Goal: Task Accomplishment & Management: Use online tool/utility

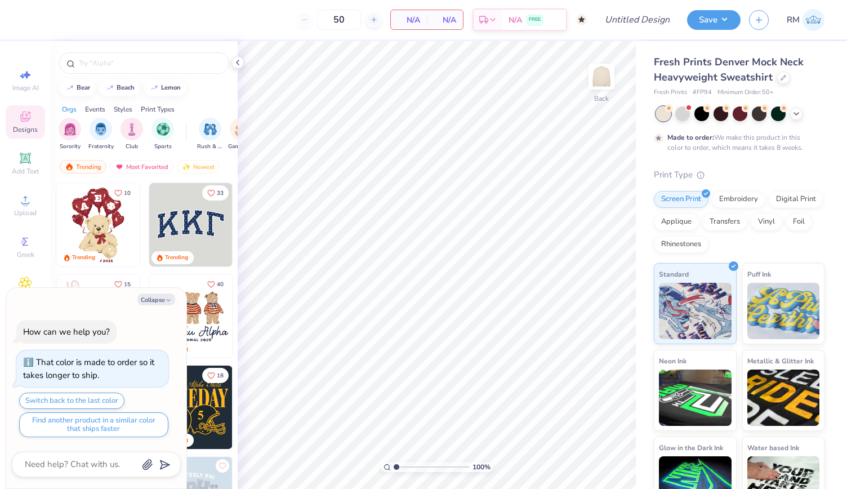
click at [201, 229] on img at bounding box center [190, 224] width 83 height 83
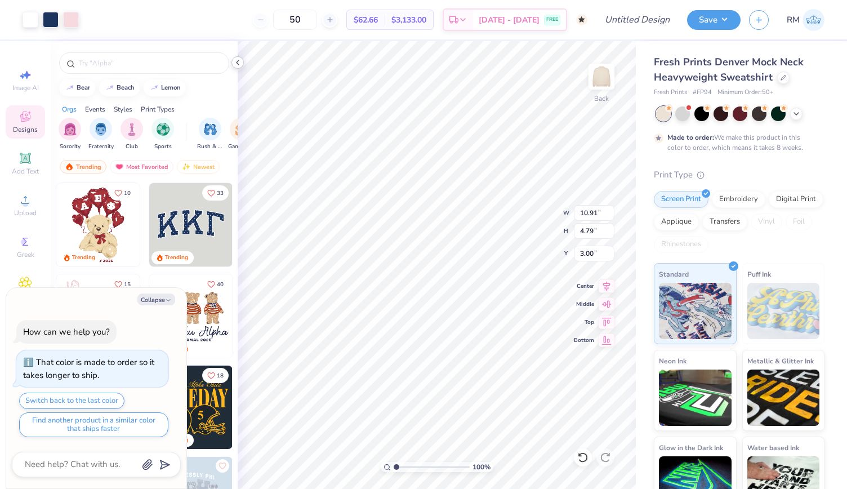
click at [238, 61] on icon at bounding box center [237, 62] width 9 height 9
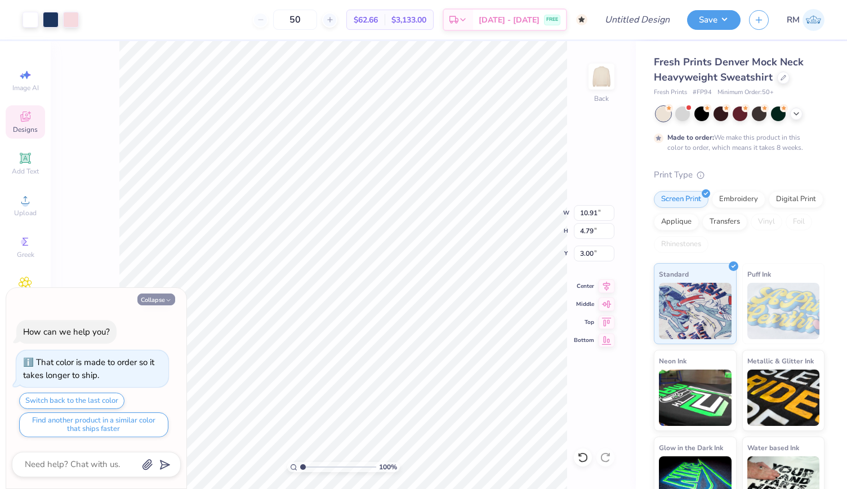
click at [160, 299] on button "Collapse" at bounding box center [156, 300] width 38 height 12
type textarea "x"
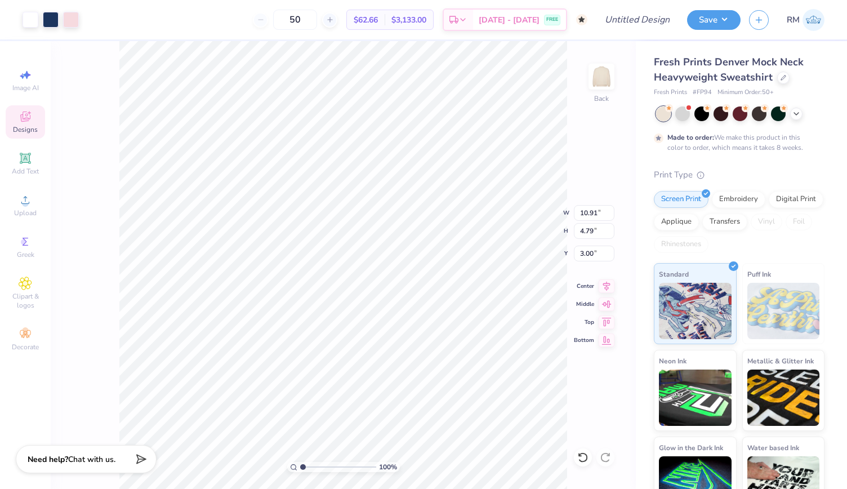
click at [716, 57] on span "Fresh Prints Denver Mock Neck Heavyweight Sweatshirt" at bounding box center [729, 69] width 150 height 29
click at [645, 21] on input "Design Title" at bounding box center [651, 19] width 55 height 23
type input "DG Fall Drop Mockneck"
click at [720, 14] on button "Save" at bounding box center [714, 18] width 54 height 20
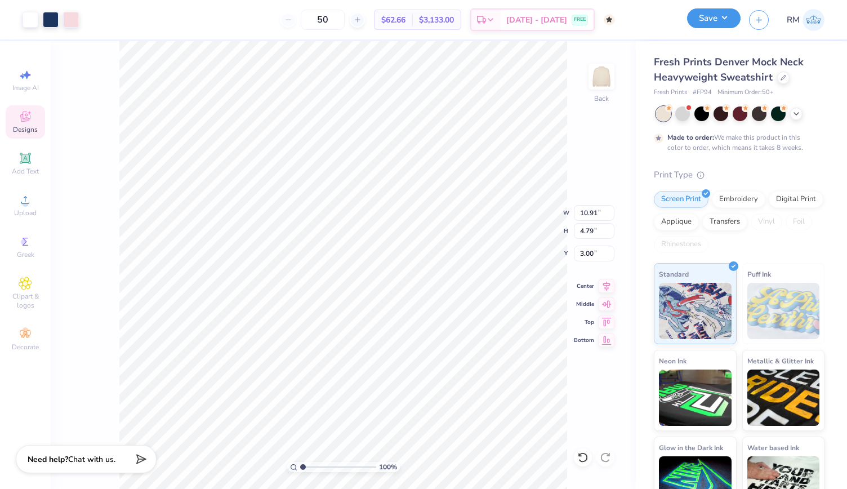
scroll to position [0, 0]
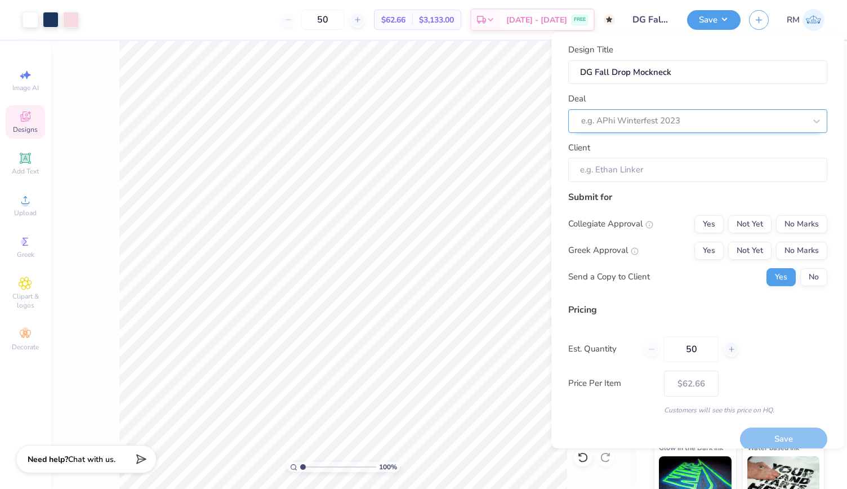
click at [632, 121] on div at bounding box center [693, 121] width 224 height 15
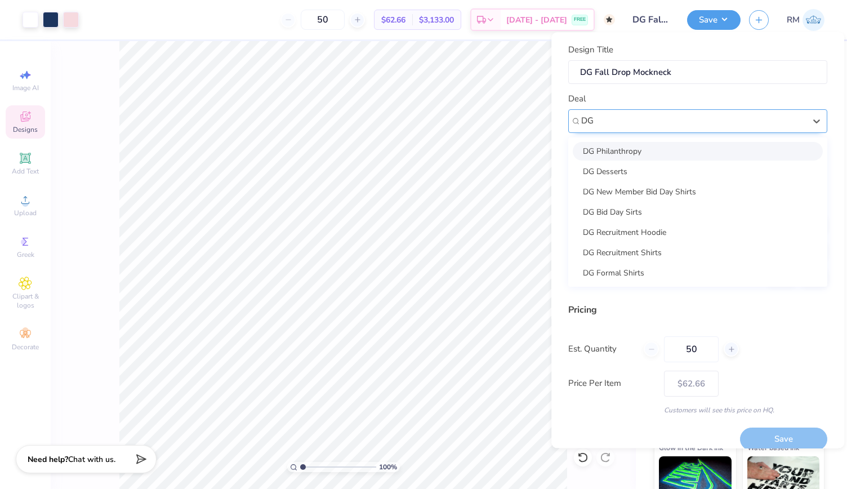
type input "D"
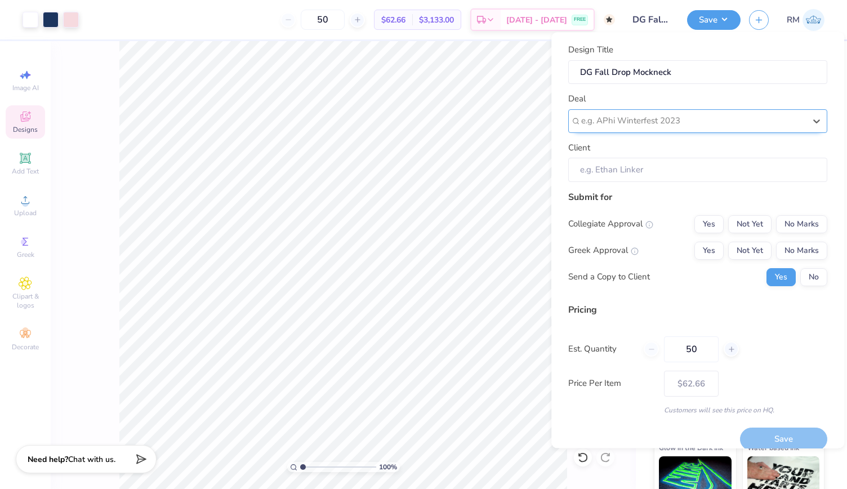
click at [617, 123] on div at bounding box center [693, 121] width 224 height 15
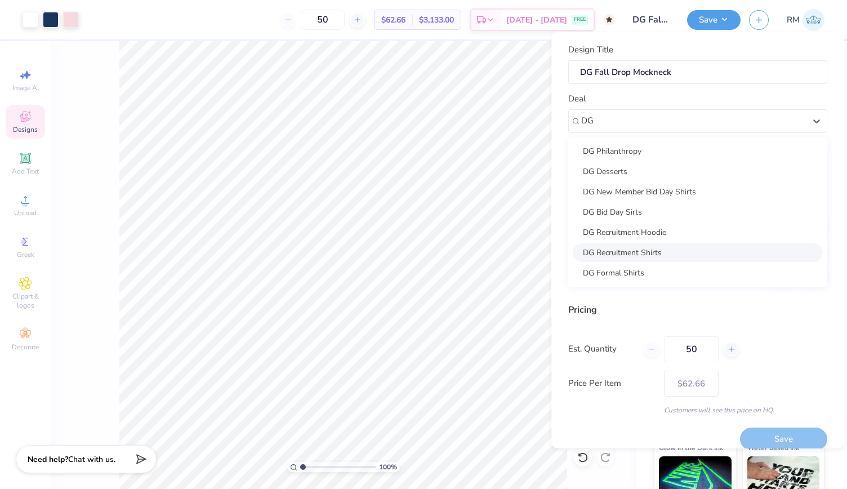
type input "DG"
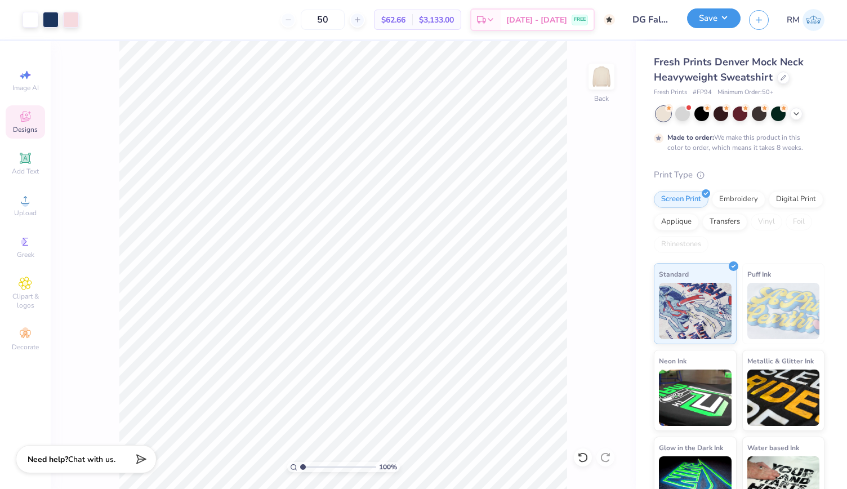
click at [705, 23] on button "Save" at bounding box center [714, 18] width 54 height 20
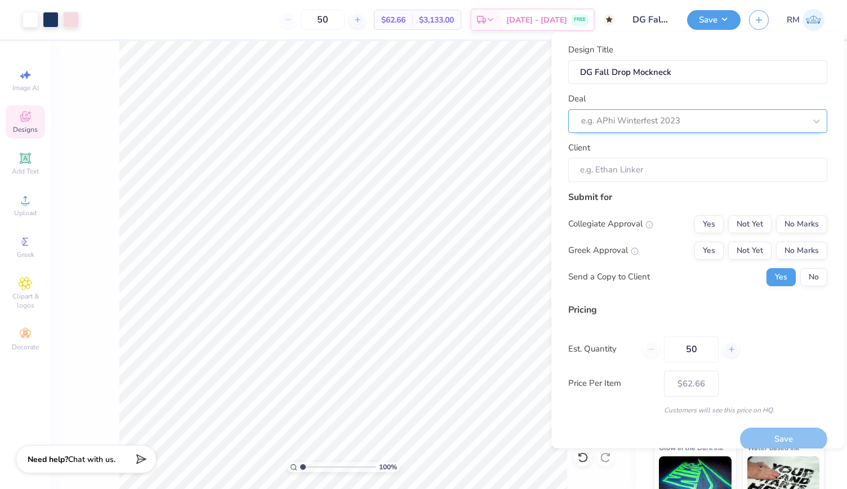
click at [698, 116] on div at bounding box center [693, 121] width 224 height 15
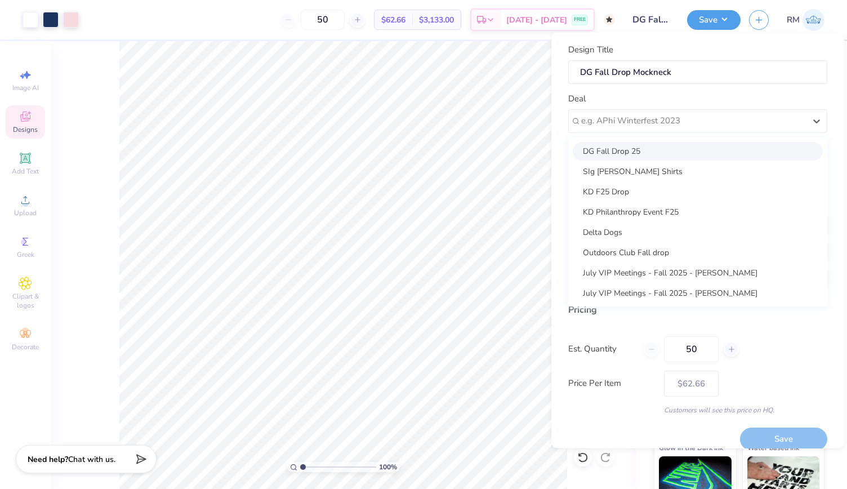
click at [681, 143] on div "DG Fall Drop 25" at bounding box center [698, 151] width 250 height 19
type input "[PERSON_NAME]"
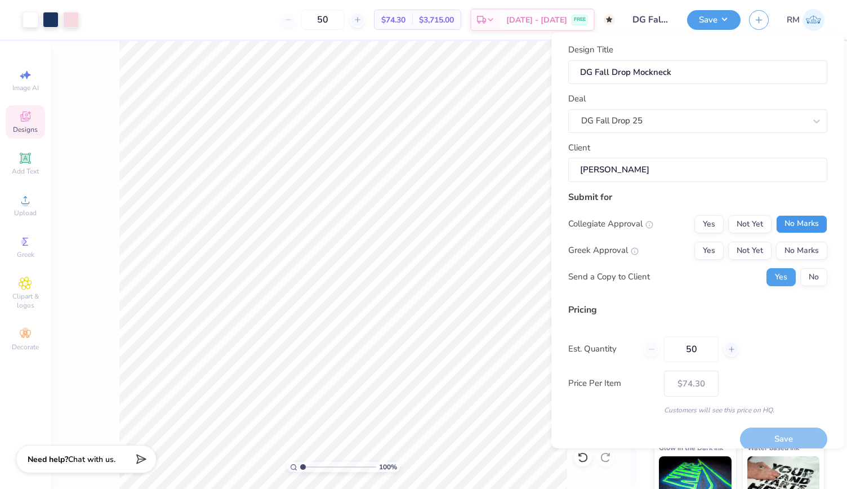
click at [791, 220] on button "No Marks" at bounding box center [801, 224] width 51 height 18
click at [699, 247] on button "Yes" at bounding box center [709, 251] width 29 height 18
click at [811, 272] on button "No" at bounding box center [814, 277] width 27 height 18
click at [776, 441] on button "Save" at bounding box center [783, 439] width 87 height 23
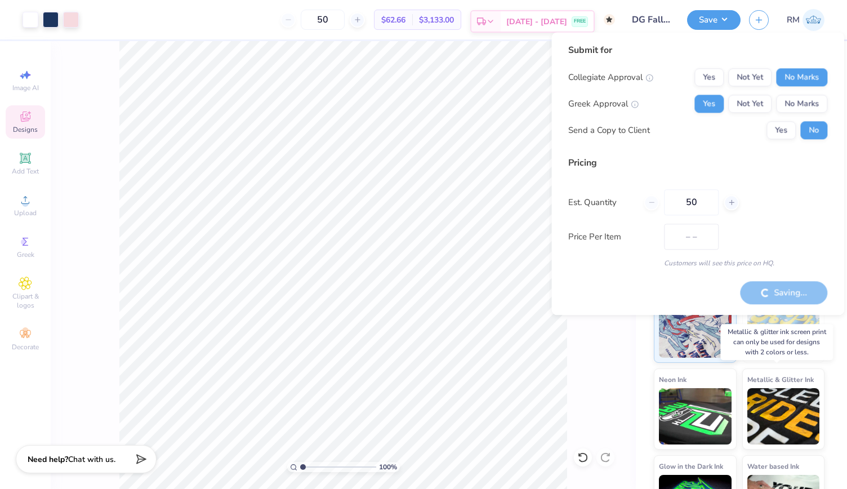
type input "$74.30"
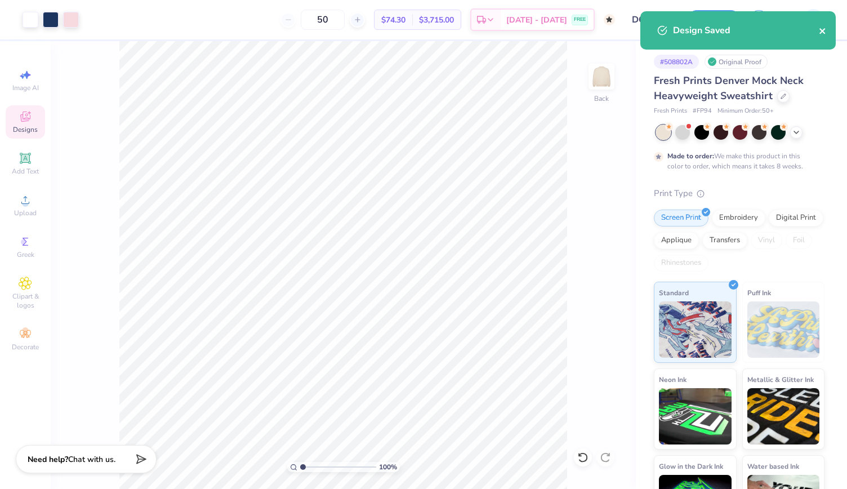
click at [823, 28] on icon "close" at bounding box center [823, 30] width 8 height 9
